Goal: Information Seeking & Learning: Learn about a topic

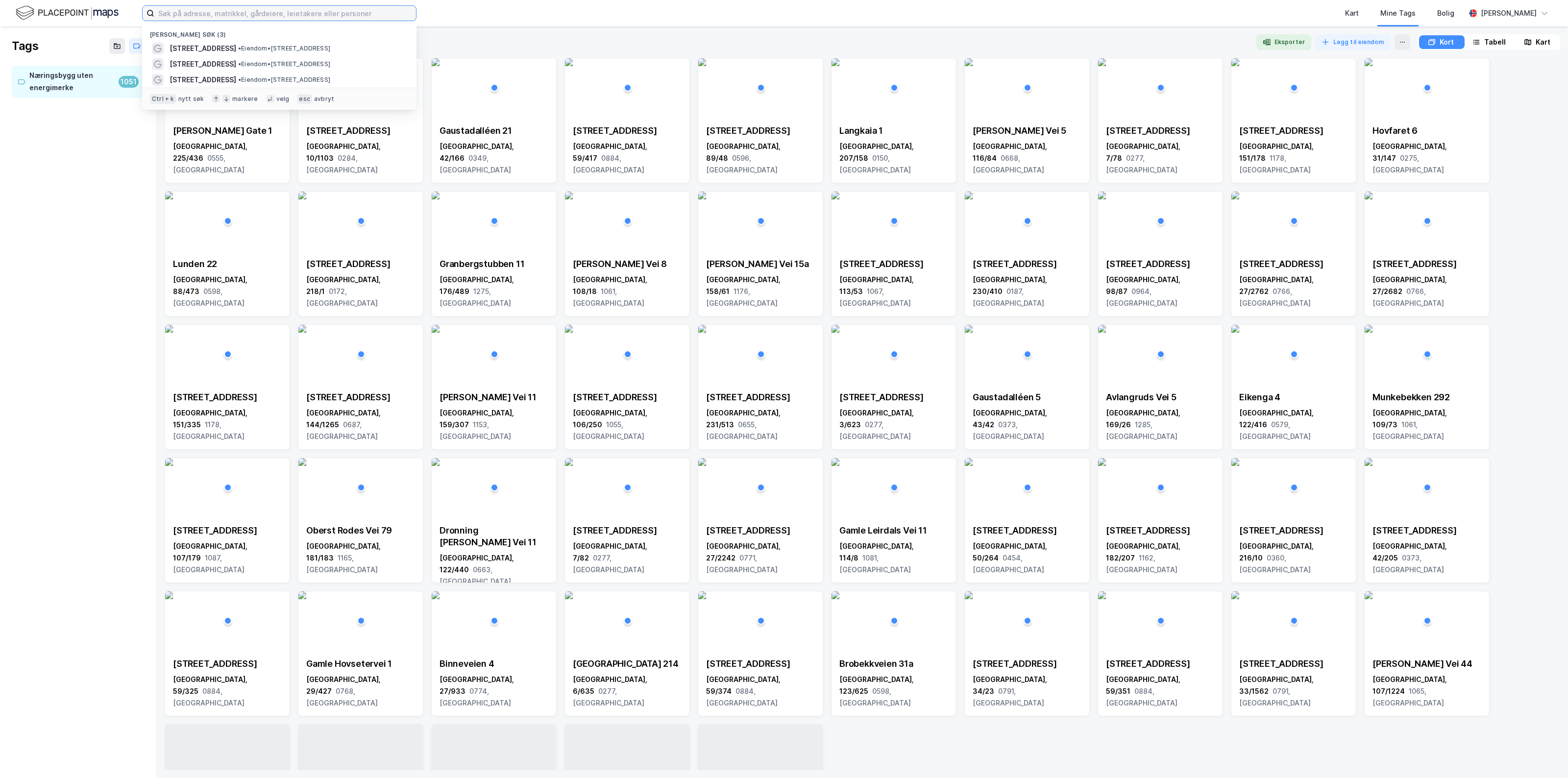
click at [321, 16] on input at bounding box center [285, 13] width 262 height 15
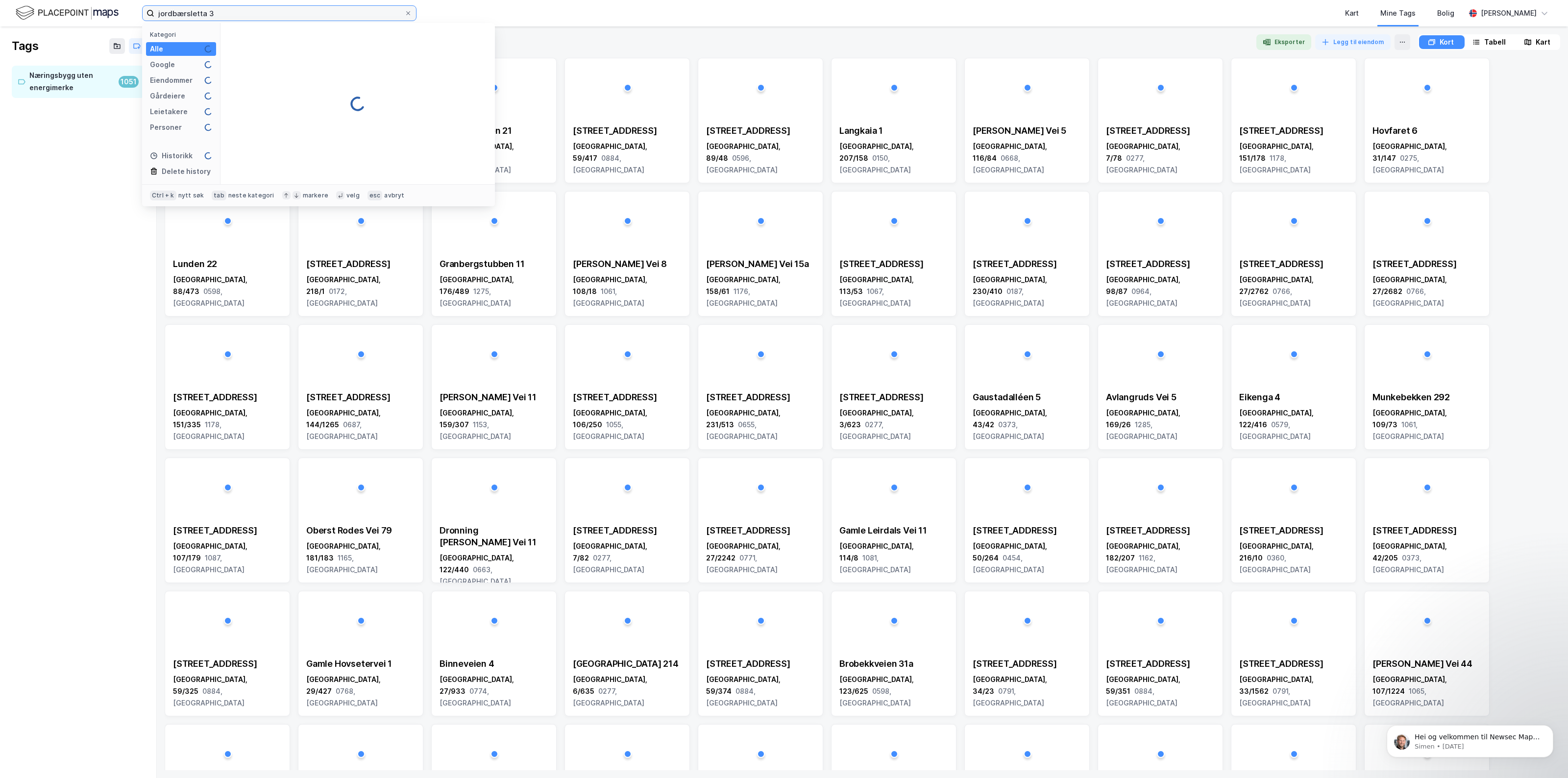
type input "jordbærsletta 3"
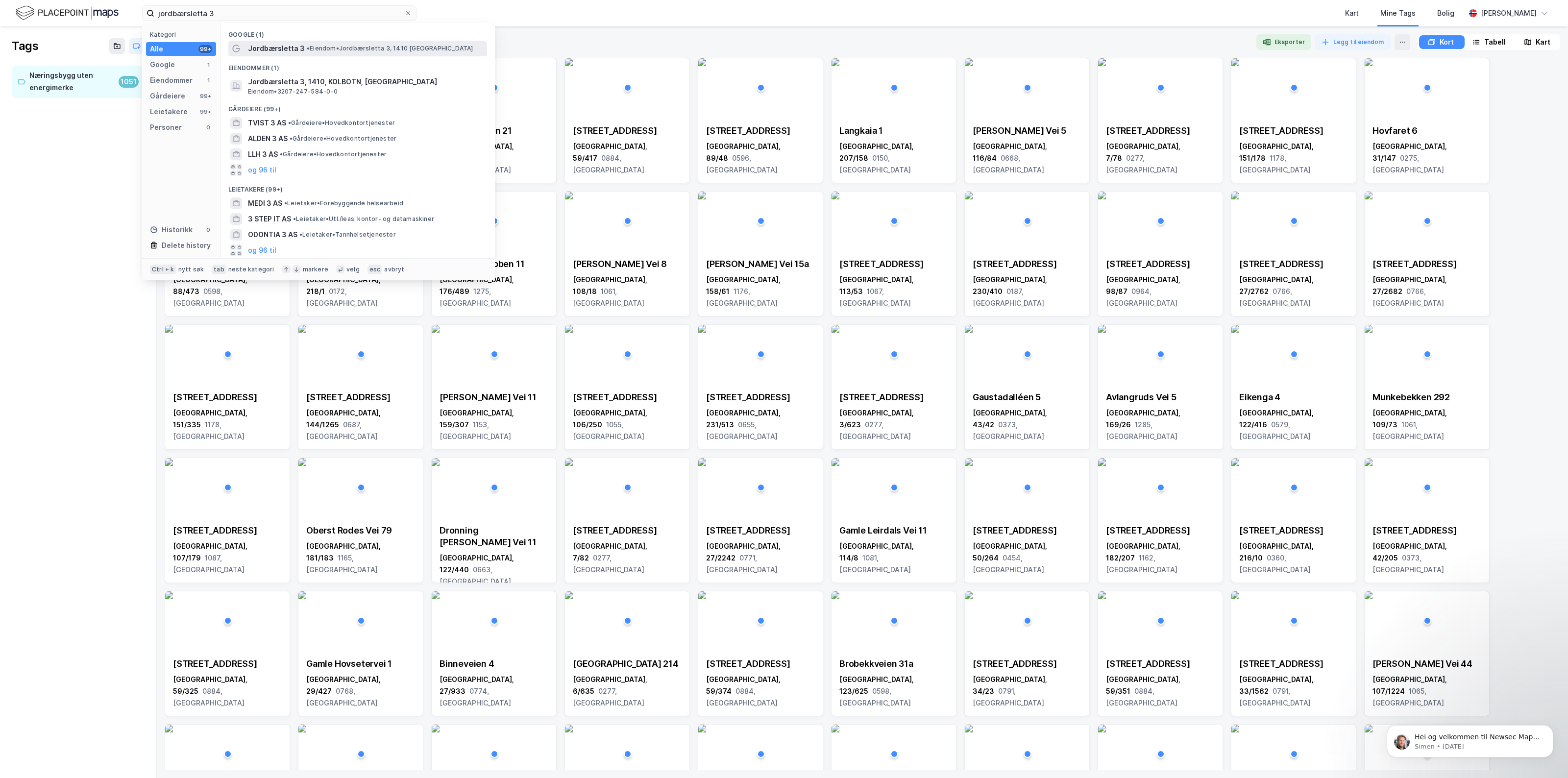
click at [319, 45] on span "• Eiendom • Jordbærsletta 3, 1410 [GEOGRAPHIC_DATA]" at bounding box center [390, 48] width 167 height 8
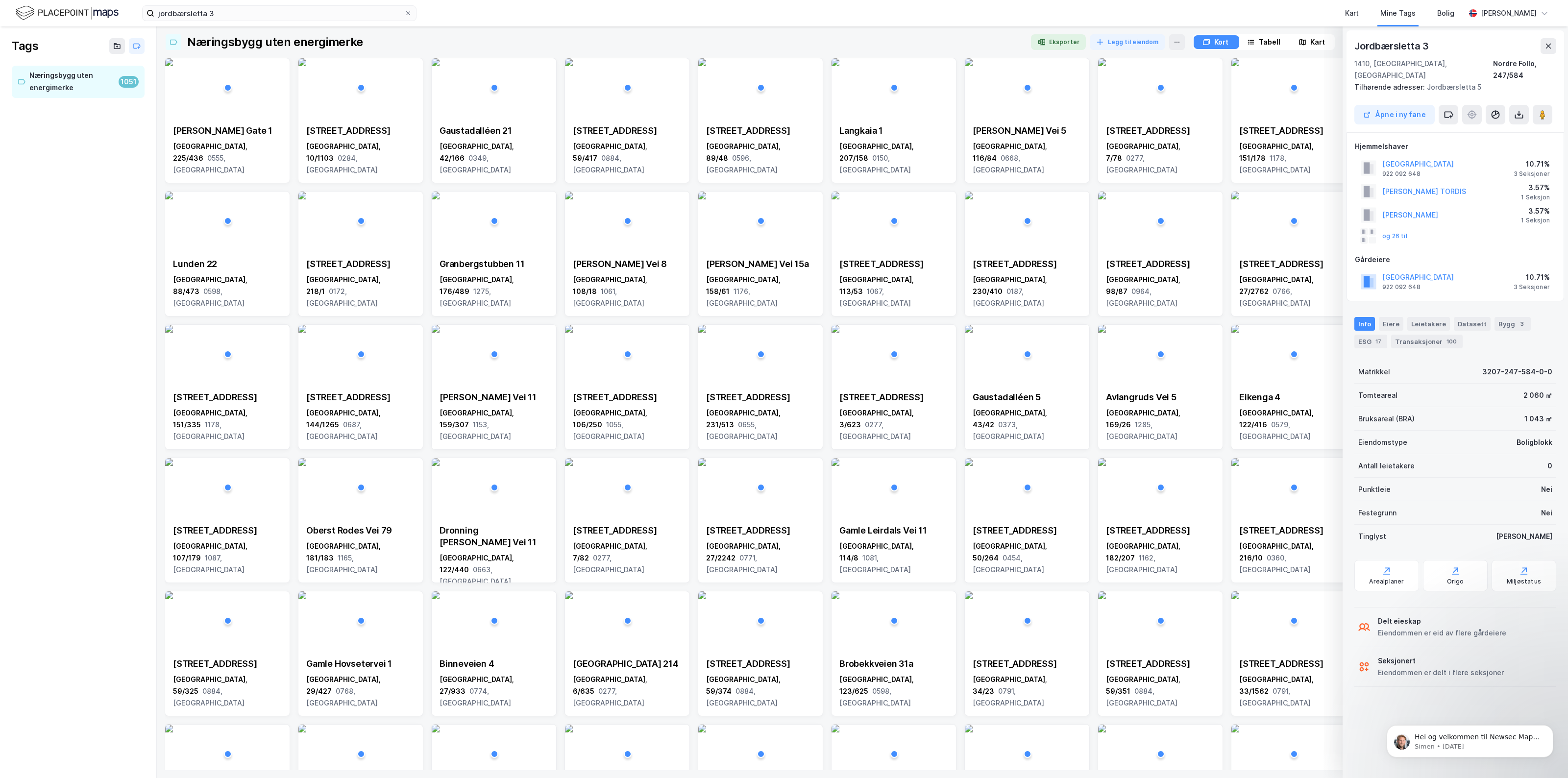
click at [97, 16] on img at bounding box center [67, 13] width 103 height 17
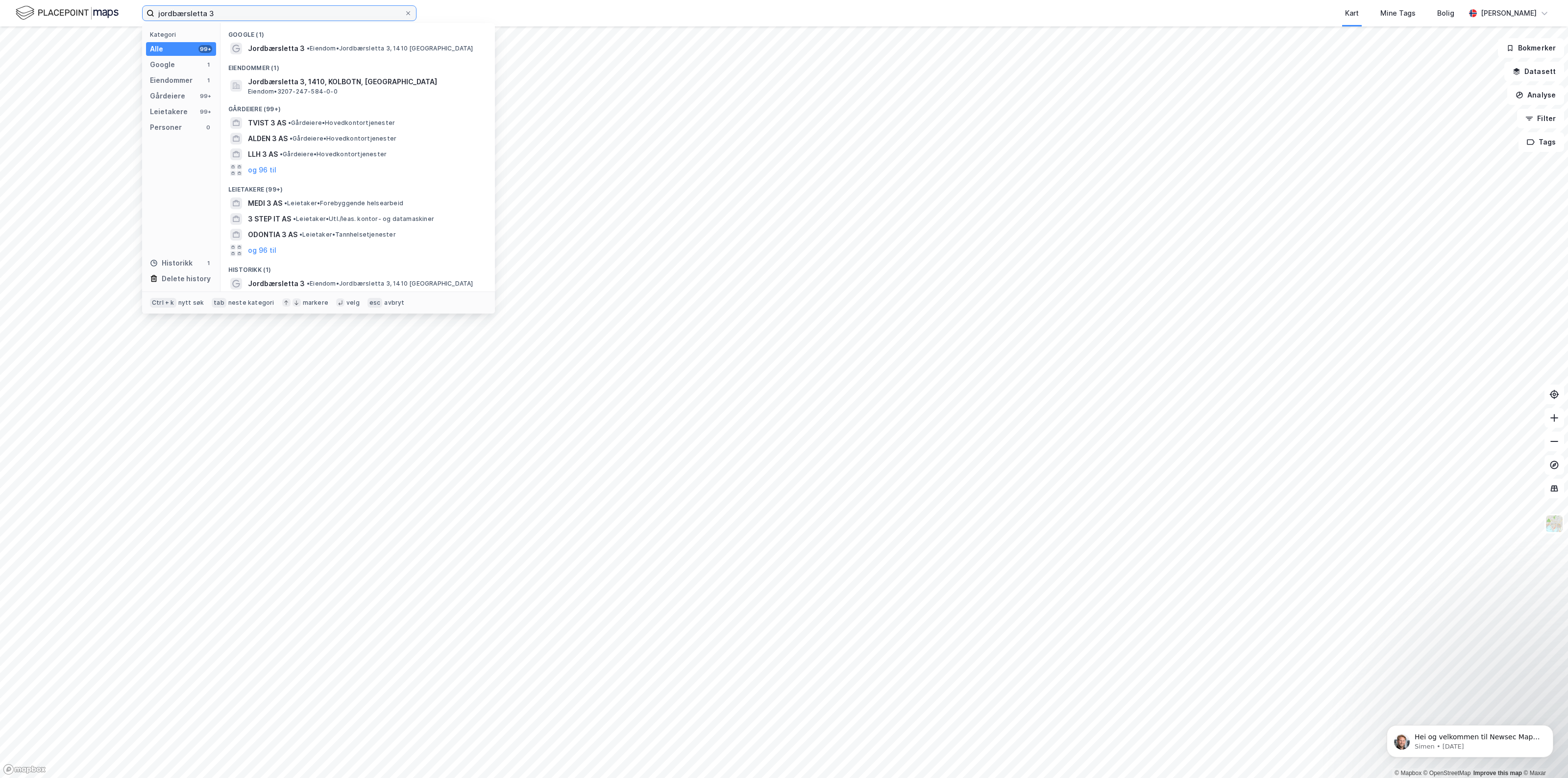
click at [248, 9] on input "jordbærsletta 3" at bounding box center [279, 13] width 250 height 15
click at [341, 48] on span "• Eiendom • Jordbærsletta 3, 1410 [GEOGRAPHIC_DATA]" at bounding box center [390, 48] width 167 height 8
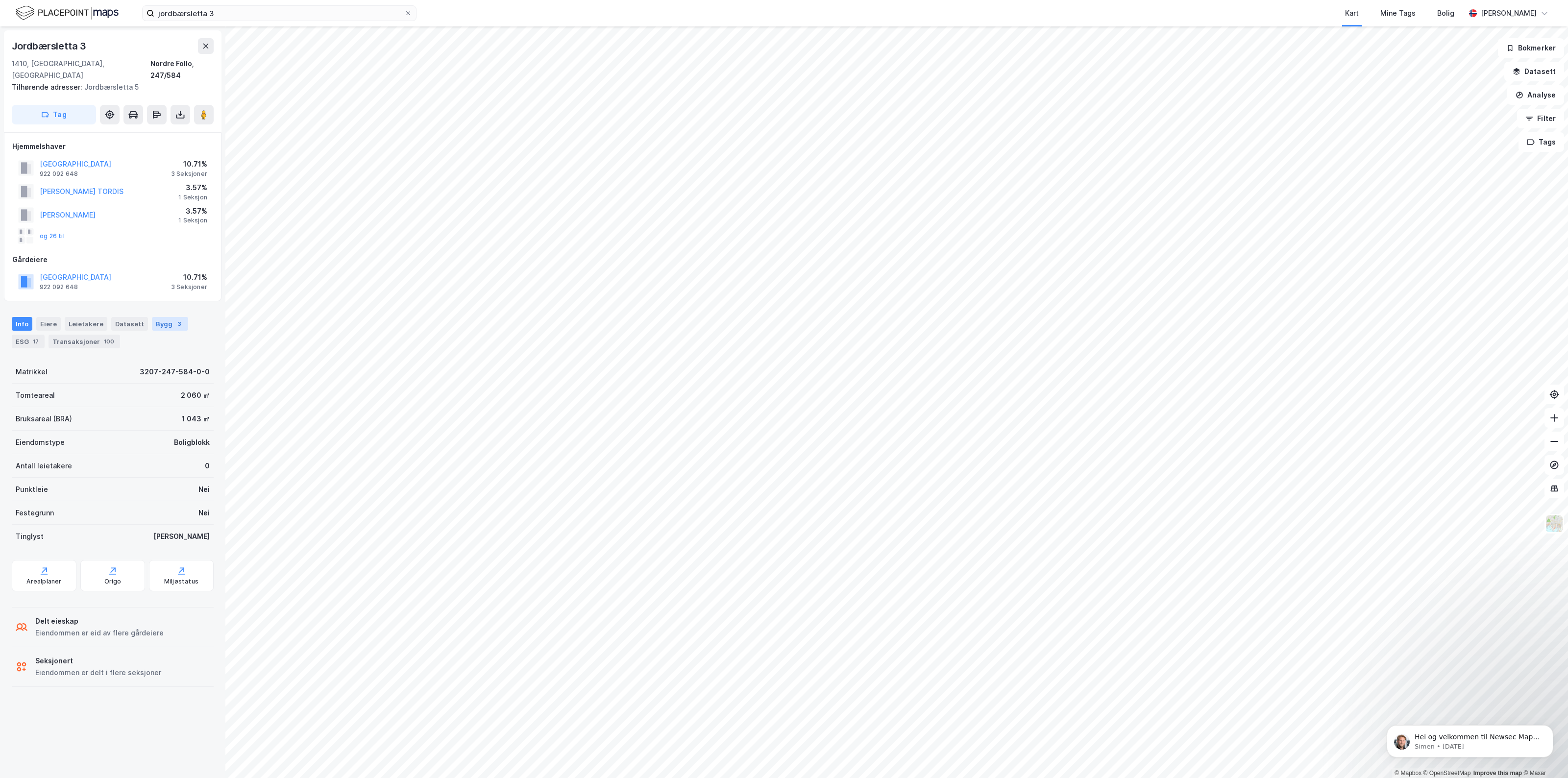
click at [161, 317] on div "Bygg 3" at bounding box center [170, 324] width 37 height 14
